Goal: Check status

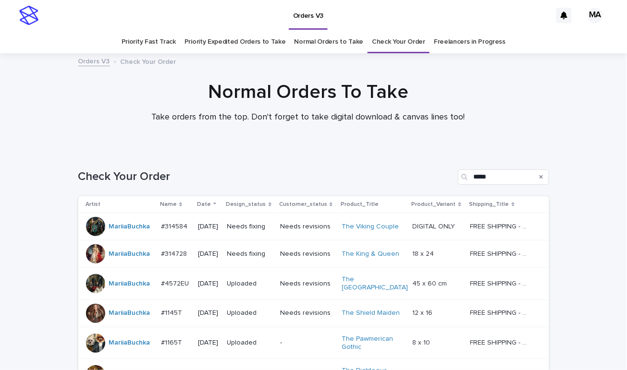
click at [299, 235] on td "Needs revisions" at bounding box center [307, 226] width 62 height 27
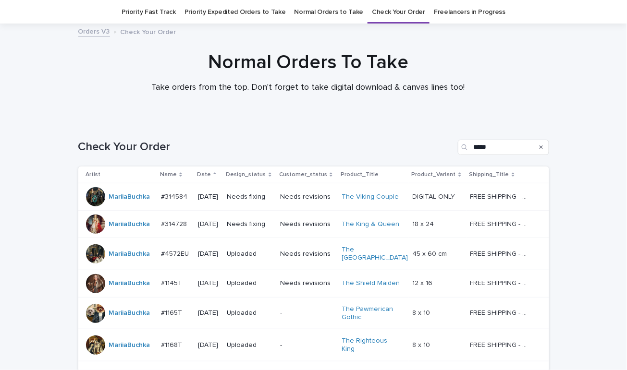
scroll to position [31, 0]
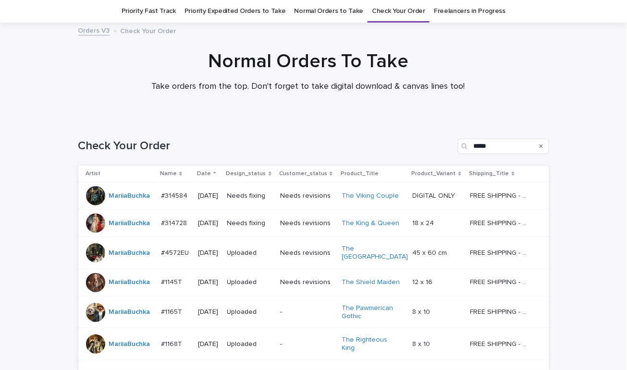
click at [310, 232] on td "Needs revisions" at bounding box center [307, 223] width 62 height 27
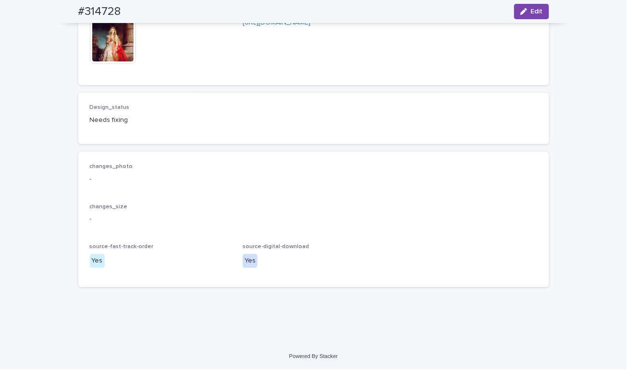
scroll to position [3127, 0]
click at [111, 40] on img at bounding box center [113, 41] width 46 height 46
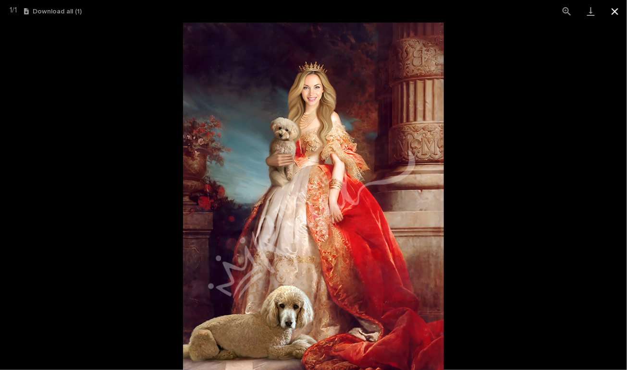
click at [618, 11] on button "Close gallery" at bounding box center [615, 11] width 24 height 23
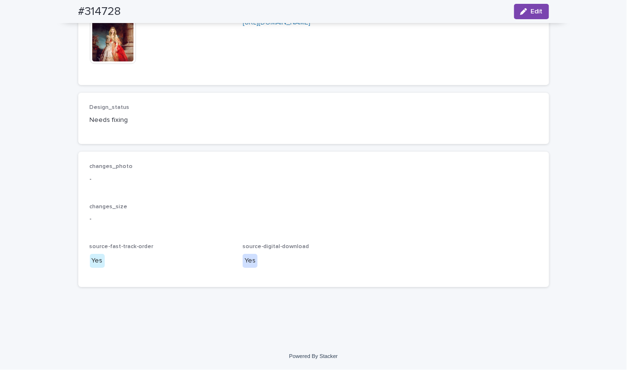
click at [110, 31] on img at bounding box center [113, 41] width 46 height 46
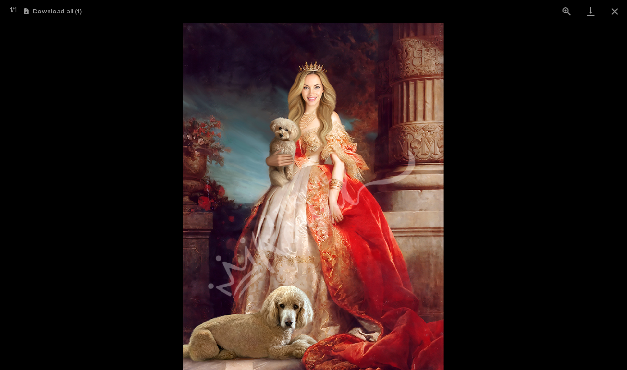
click at [577, 86] on picture at bounding box center [313, 197] width 627 height 348
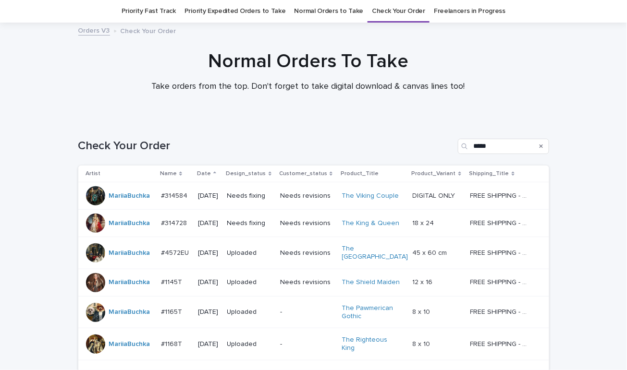
scroll to position [94, 0]
